Goal: Transaction & Acquisition: Purchase product/service

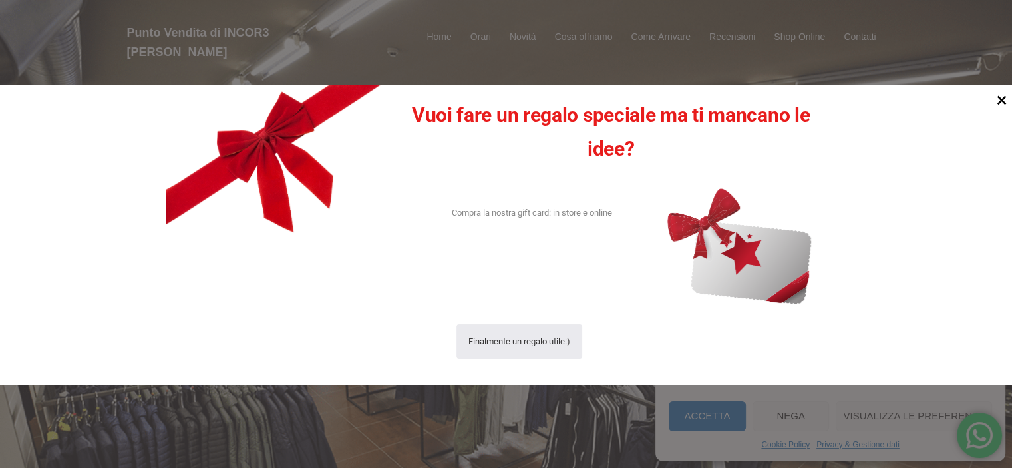
click at [1002, 101] on icon at bounding box center [1002, 99] width 9 height 9
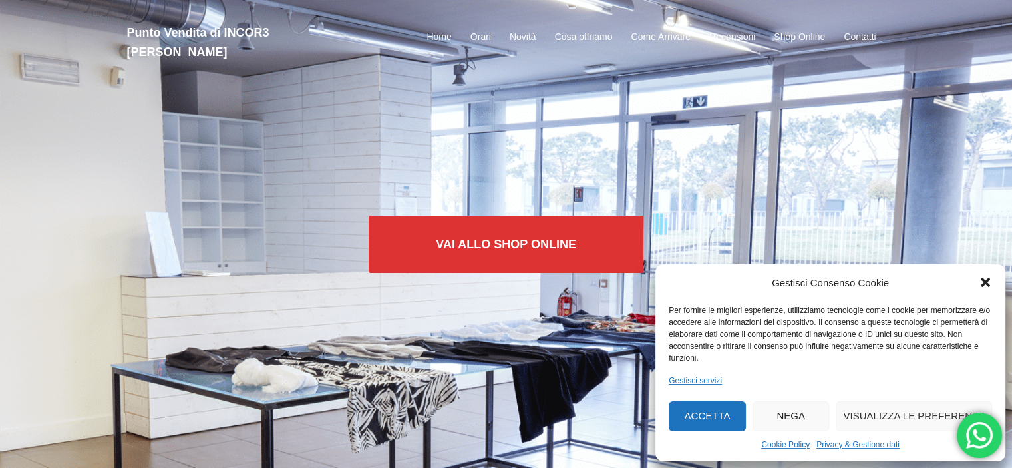
click at [791, 418] on button "Nega" at bounding box center [791, 416] width 77 height 30
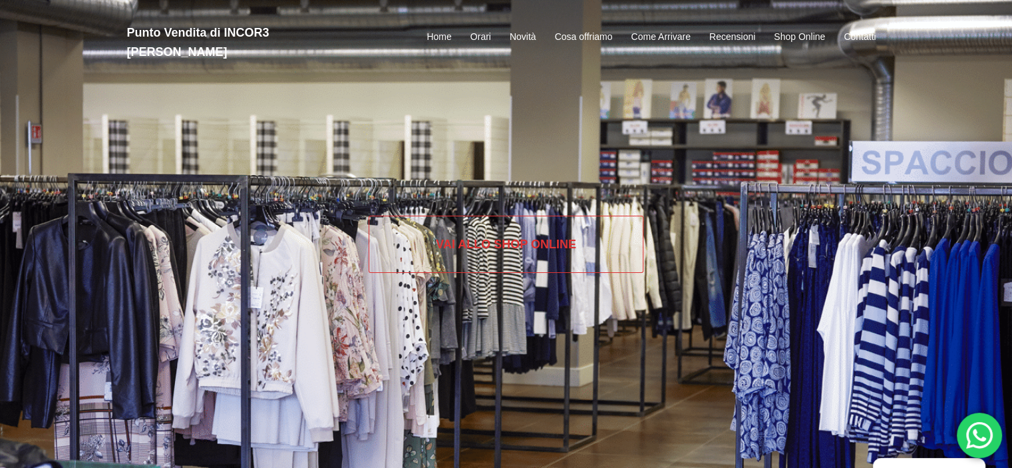
click at [508, 243] on link "Vai allo SHOP ONLINE" at bounding box center [506, 244] width 275 height 57
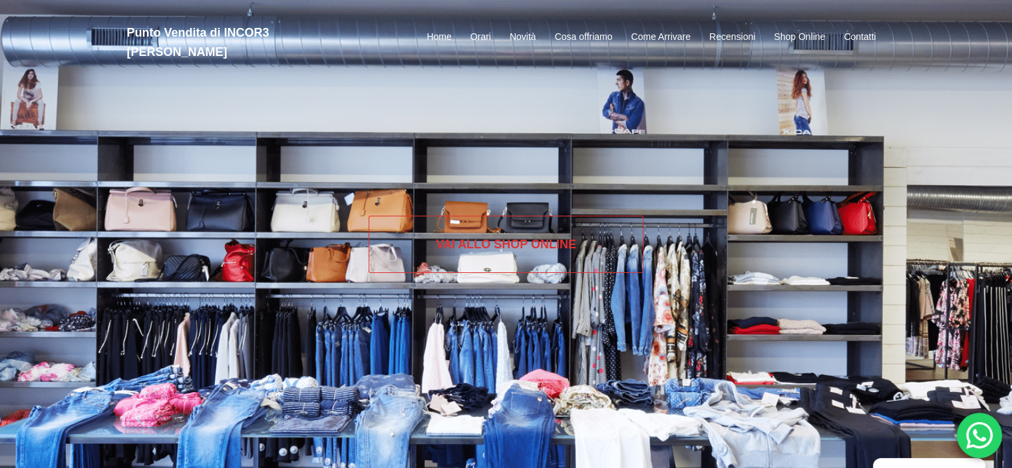
click at [503, 242] on link "Vai allo SHOP ONLINE" at bounding box center [506, 244] width 275 height 57
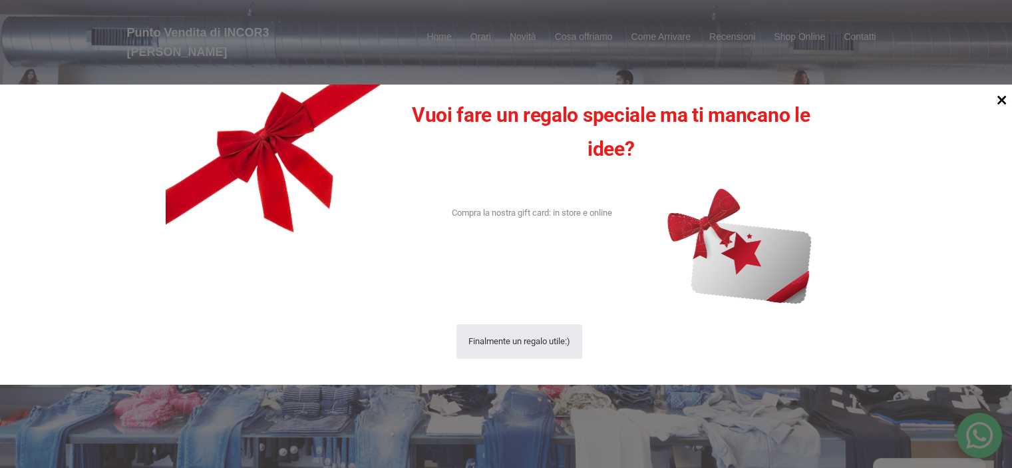
click at [1004, 98] on icon at bounding box center [1002, 99] width 9 height 9
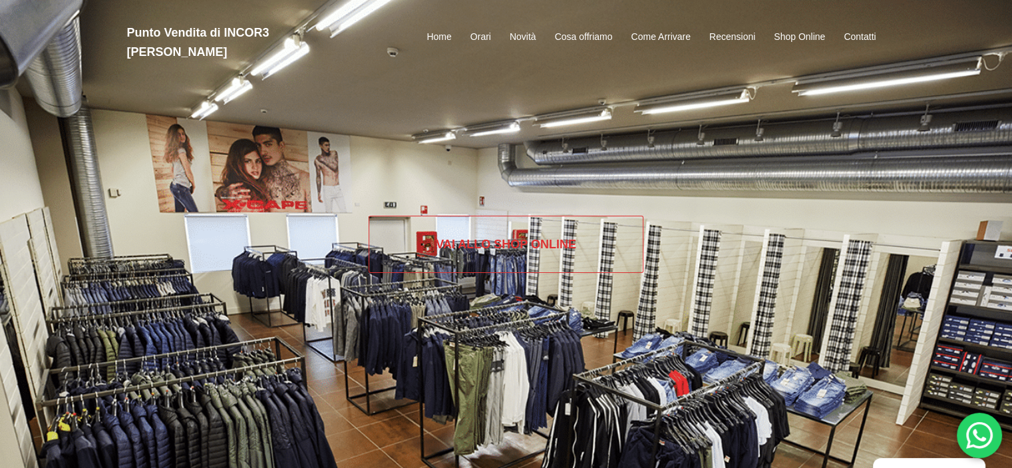
click at [494, 238] on link "Vai allo SHOP ONLINE" at bounding box center [506, 244] width 275 height 57
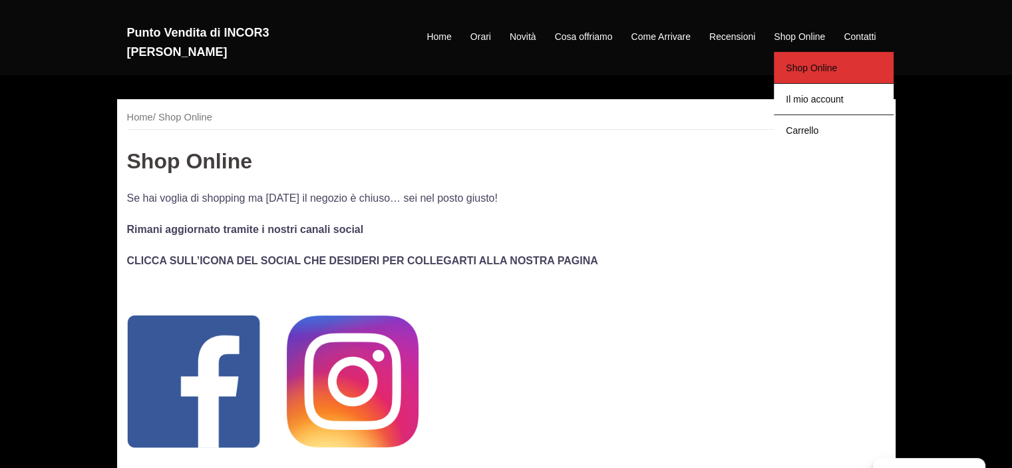
click at [811, 57] on link "Shop Online" at bounding box center [834, 67] width 120 height 31
